Goal: Information Seeking & Learning: Understand process/instructions

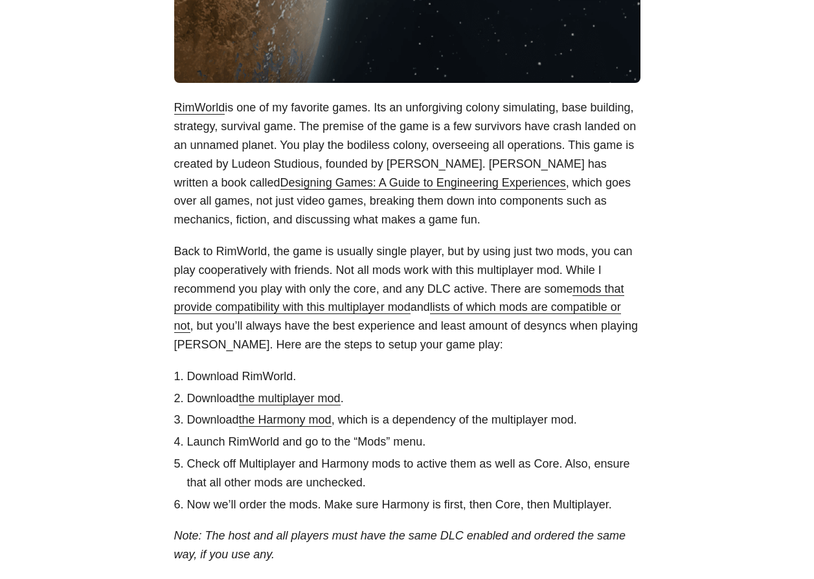
scroll to position [388, 0]
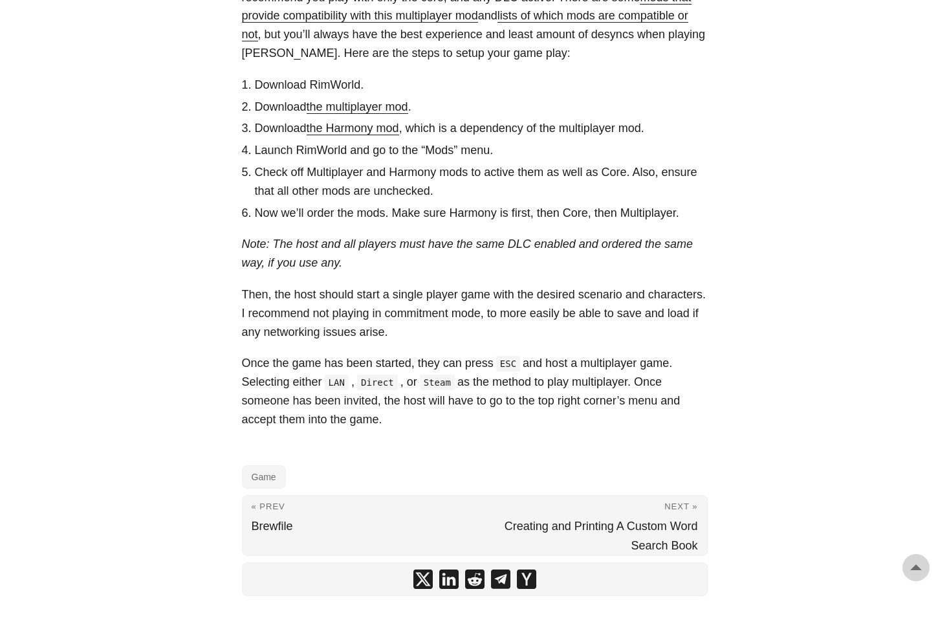
scroll to position [668, 0]
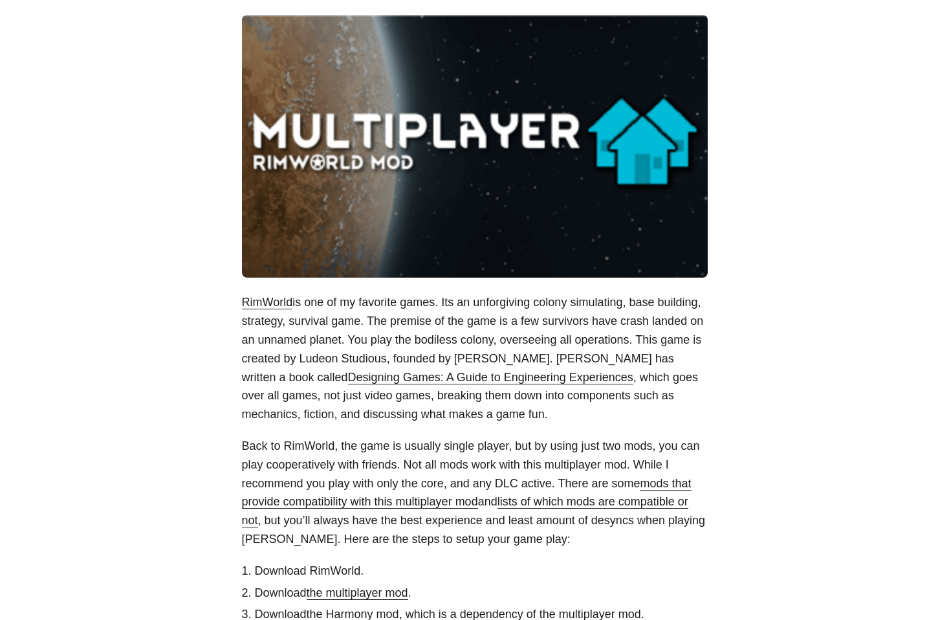
scroll to position [437, 0]
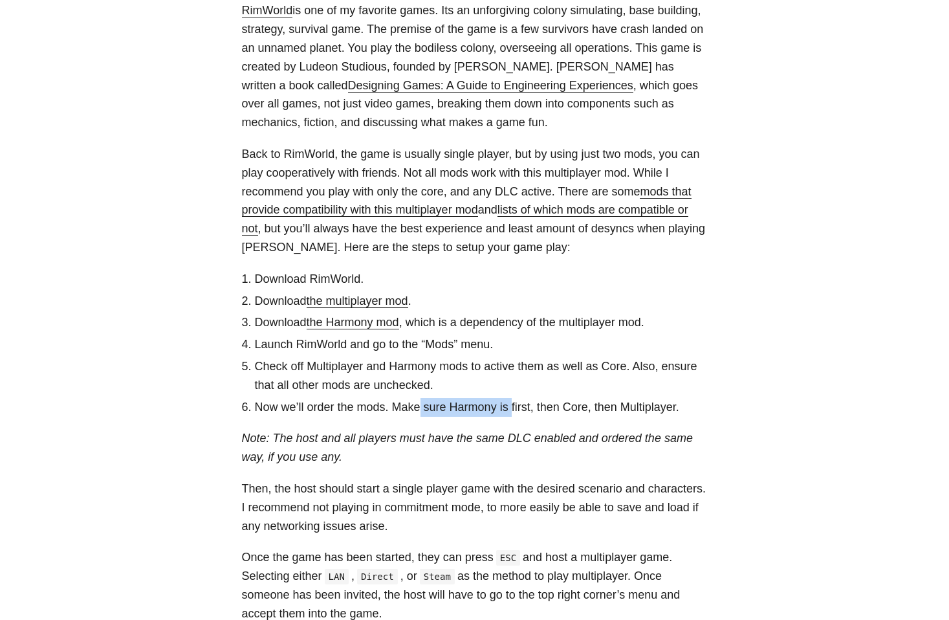
drag, startPoint x: 460, startPoint y: 410, endPoint x: 493, endPoint y: 417, distance: 33.9
click at [507, 414] on li "Now we’ll order the mods. Make sure Harmony is first, then Core, then Multiplay…" at bounding box center [481, 407] width 453 height 19
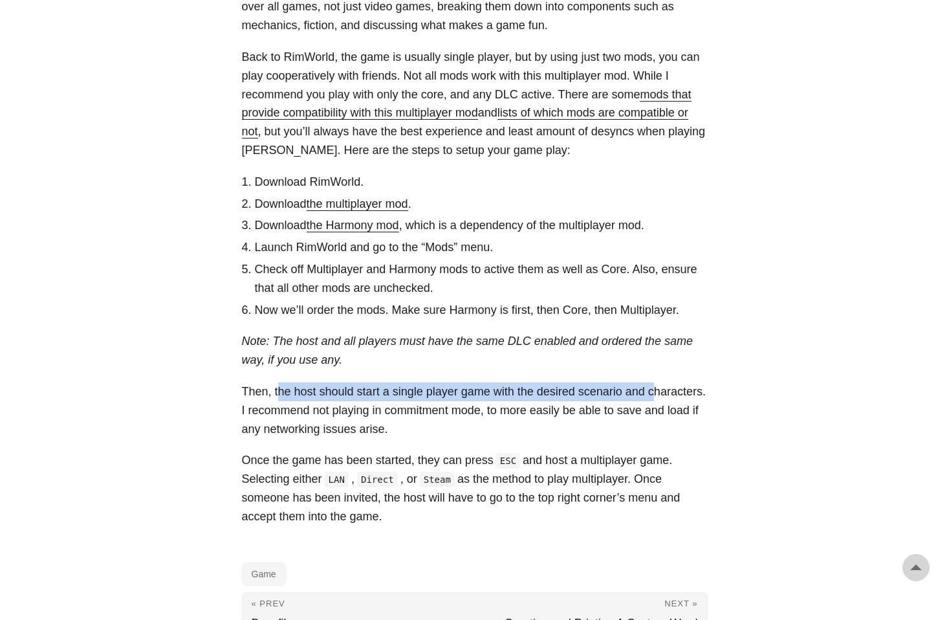
drag, startPoint x: 285, startPoint y: 394, endPoint x: 652, endPoint y: 391, distance: 367.0
click at [652, 391] on p "Then, the host should start a single player game with the desired scenario and …" at bounding box center [475, 411] width 466 height 56
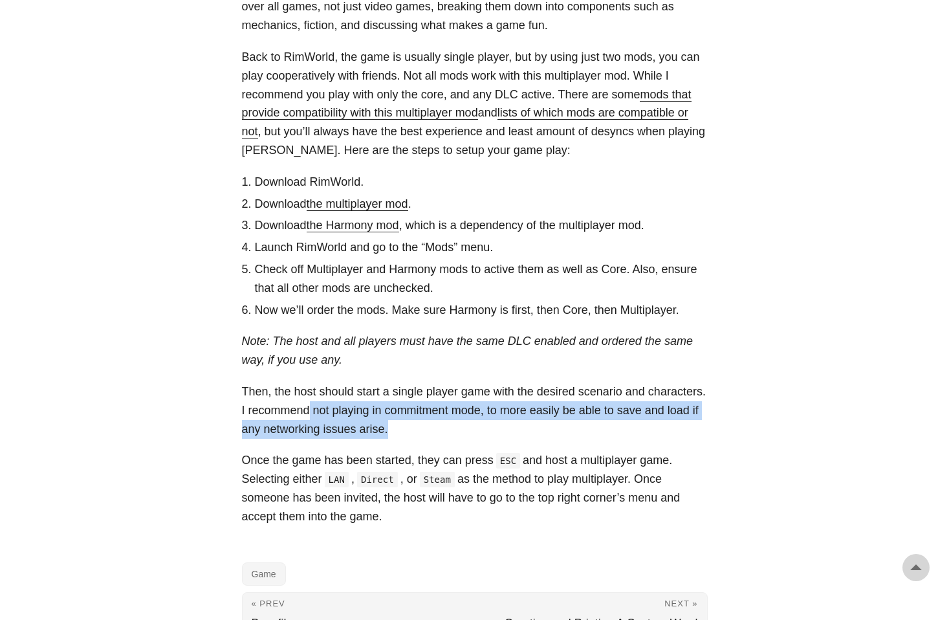
drag, startPoint x: 304, startPoint y: 415, endPoint x: 430, endPoint y: 422, distance: 127.1
click at [429, 422] on p "Then, the host should start a single player game with the desired scenario and …" at bounding box center [475, 411] width 466 height 56
click at [516, 411] on p "Then, the host should start a single player game with the desired scenario and …" at bounding box center [475, 411] width 466 height 56
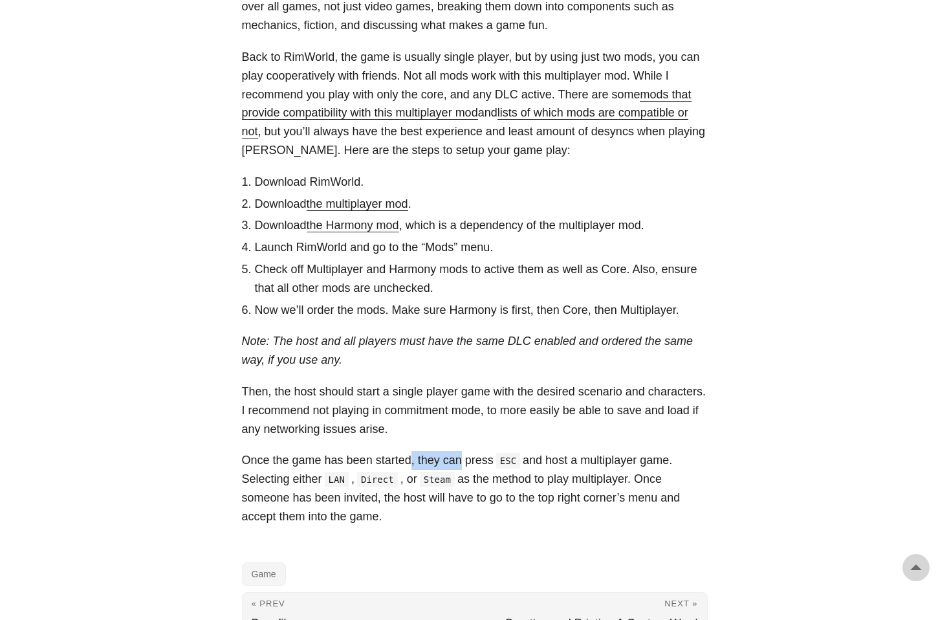
drag, startPoint x: 408, startPoint y: 462, endPoint x: 458, endPoint y: 463, distance: 49.9
click at [457, 463] on p "Once the game has been started, they can press ESC and host a multiplayer game.…" at bounding box center [475, 488] width 466 height 74
click at [515, 461] on code "ESC" at bounding box center [508, 461] width 24 height 16
click at [621, 456] on p "Once the game has been started, they can press ESC and host a multiplayer game.…" at bounding box center [475, 488] width 466 height 74
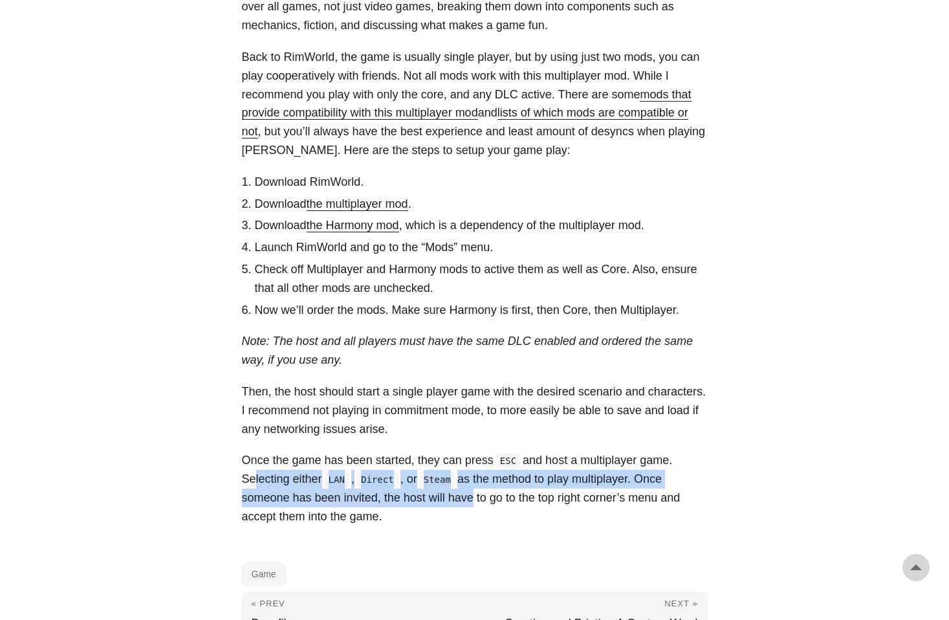
drag, startPoint x: 249, startPoint y: 482, endPoint x: 469, endPoint y: 490, distance: 220.2
click at [467, 490] on p "Once the game has been started, they can press ESC and host a multiplayer game.…" at bounding box center [475, 488] width 466 height 74
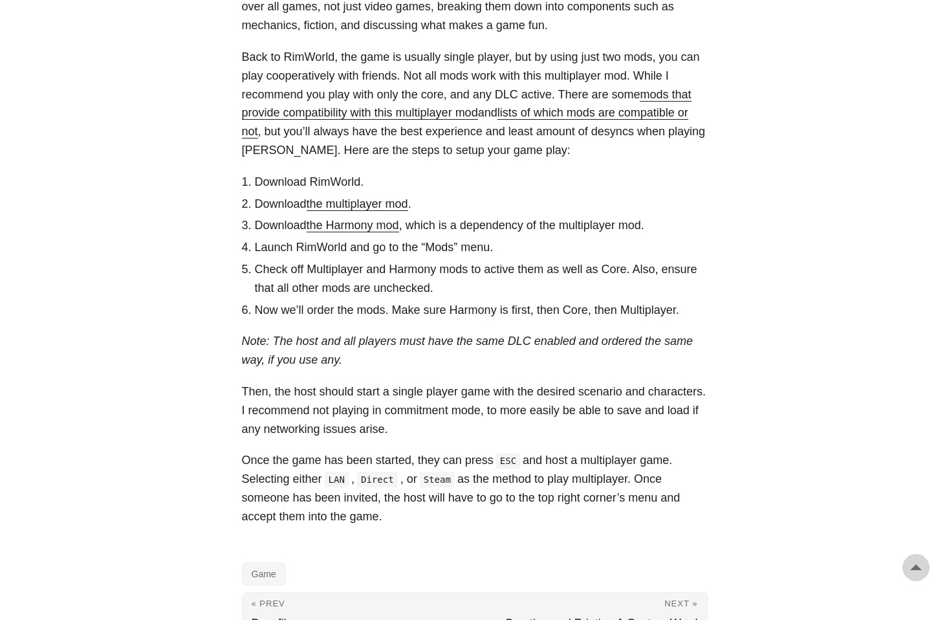
click at [472, 490] on p "Once the game has been started, they can press ESC and host a multiplayer game.…" at bounding box center [475, 488] width 466 height 74
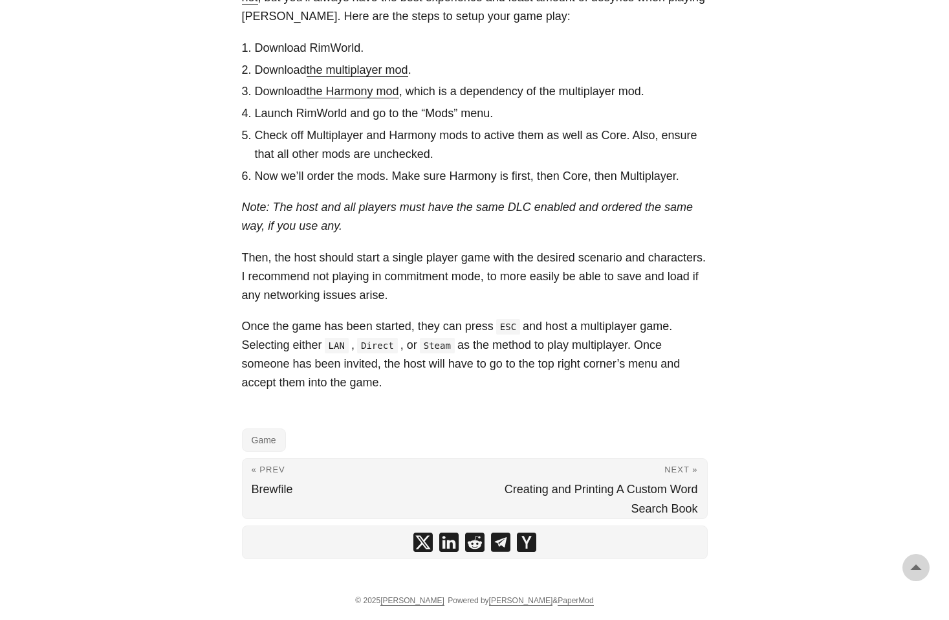
scroll to position [522, 0]
